Goal: Task Accomplishment & Management: Use online tool/utility

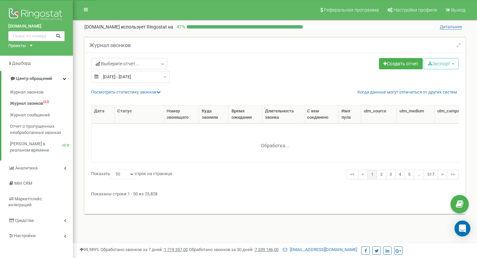
select select "50"
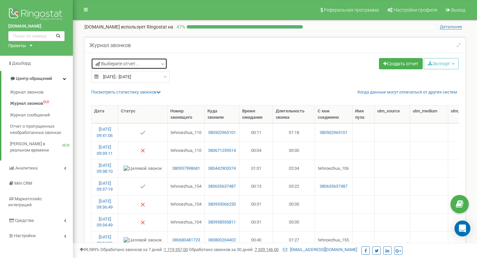
click at [107, 67] on span "Выберите отчет..." at bounding box center [117, 63] width 44 height 7
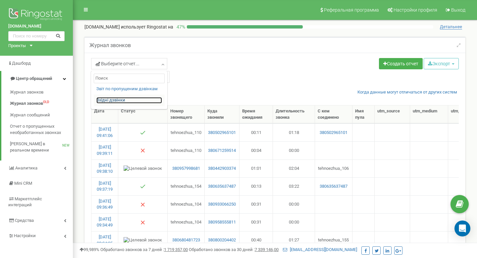
click at [117, 102] on link "Вхідні дзвінки" at bounding box center [129, 100] width 66 height 6
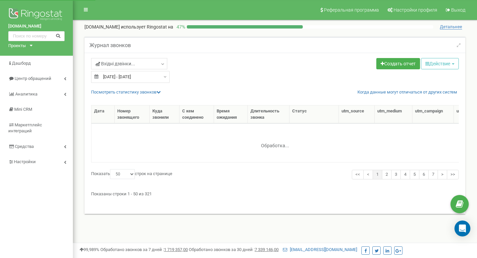
select select "50"
click at [127, 78] on input "18.08.2025 - 18.08.2025" at bounding box center [130, 77] width 79 height 12
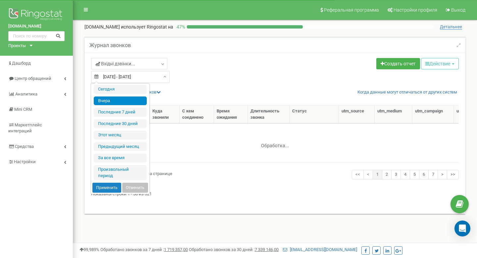
click at [127, 78] on input "18.08.2025 - 18.08.2025" at bounding box center [130, 77] width 79 height 12
click at [152, 76] on input "18.08.2025 - 18.08.2025" at bounding box center [130, 77] width 79 height 12
click at [186, 76] on div "Вхідні дзвінки... Звіт по пропущеним дзвінкам Вхідні дзвінки 18.08.2025 - 18.08…" at bounding box center [180, 70] width 189 height 25
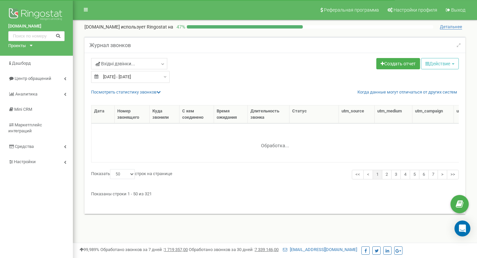
click at [131, 89] on div "Посмотреть cтатистику звонков Когда данные могут отличаться от других систем" at bounding box center [277, 92] width 373 height 6
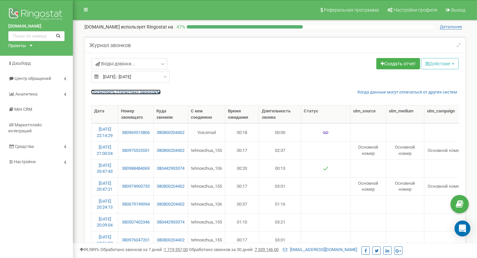
click at [131, 89] on link "Посмотреть cтатистику звонков" at bounding box center [126, 91] width 70 height 5
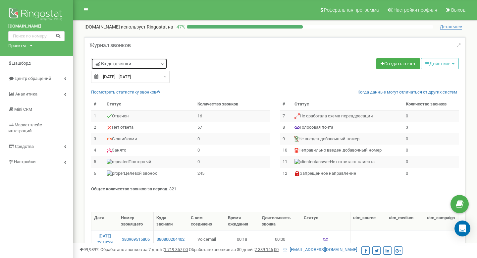
click at [126, 65] on span "Вхідні дзвінки..." at bounding box center [115, 63] width 40 height 7
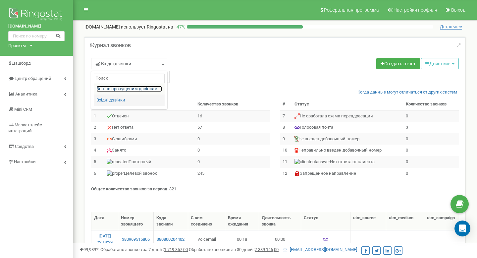
click at [128, 86] on link "Звіт по пропущеним дзвінкам" at bounding box center [129, 89] width 66 height 6
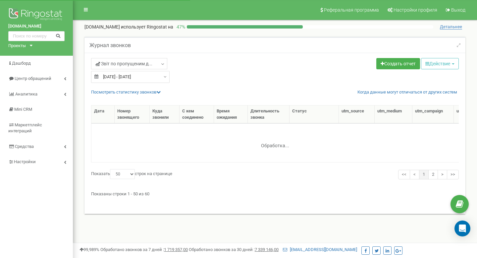
select select "50"
click at [130, 88] on div "Звіт по пропущеним д... Звіт по пропущеним дзвінкам Вхідні дзвінки [DATE] - [DA…" at bounding box center [275, 133] width 381 height 161
click at [130, 91] on link "Посмотреть cтатистику звонков" at bounding box center [126, 91] width 70 height 5
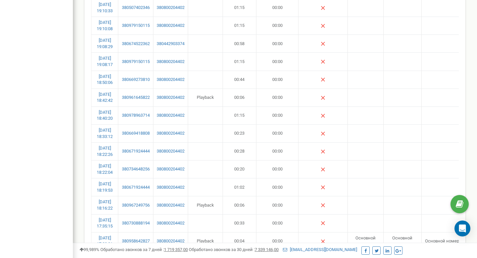
scroll to position [368, 0]
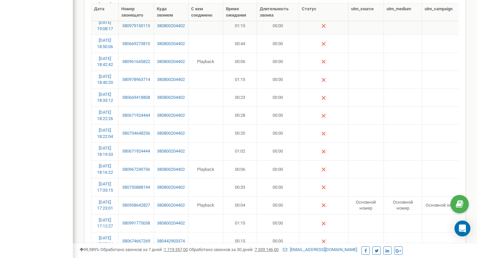
click at [241, 27] on td "01:15" at bounding box center [240, 26] width 34 height 18
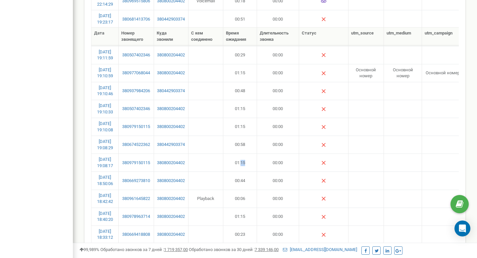
scroll to position [222, 0]
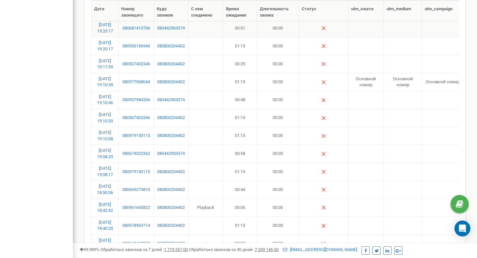
click at [241, 28] on td "00:51" at bounding box center [240, 28] width 34 height 18
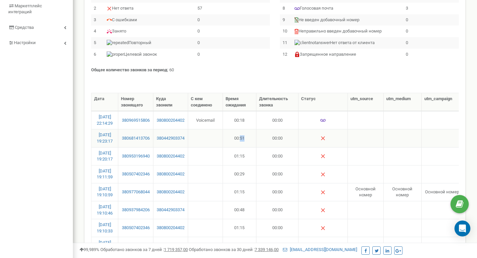
scroll to position [96, 0]
